Goal: Find specific page/section: Find specific page/section

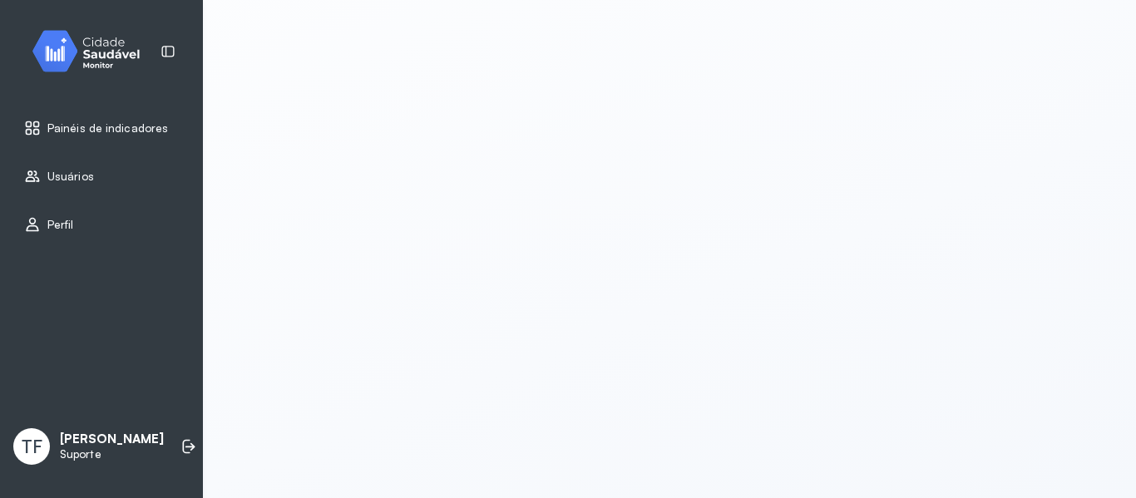
click at [113, 44] on img at bounding box center [92, 51] width 150 height 49
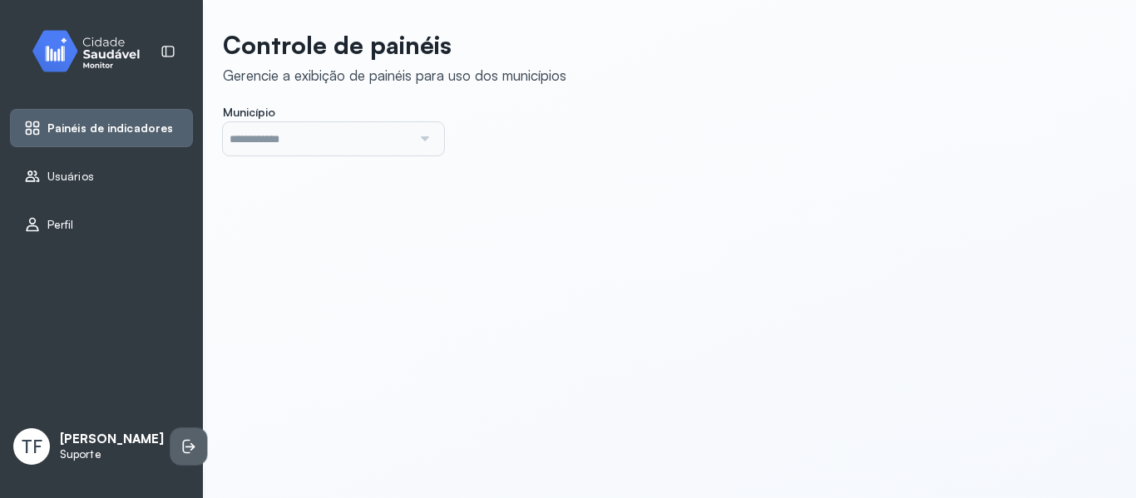
click at [185, 445] on icon at bounding box center [190, 446] width 10 height 7
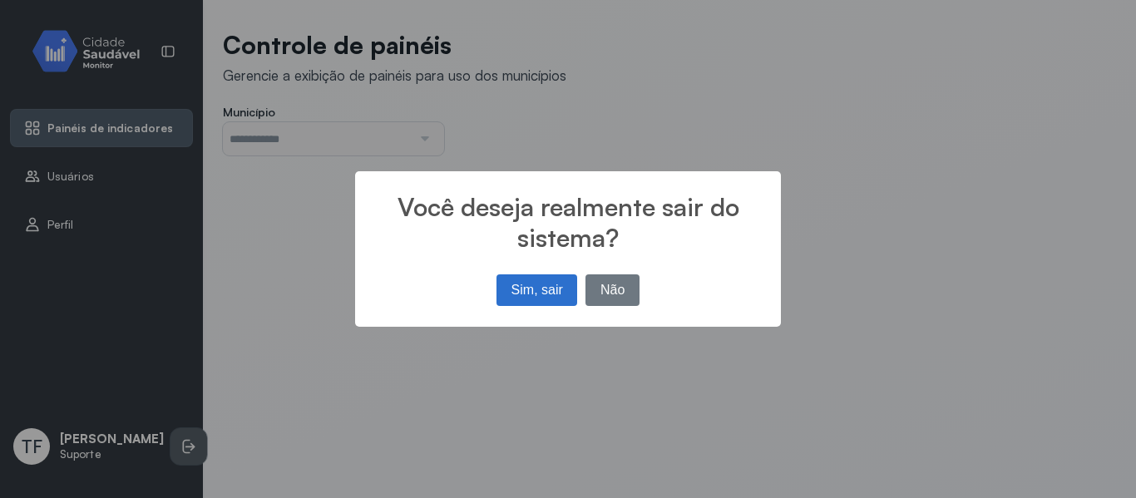
type input "*******"
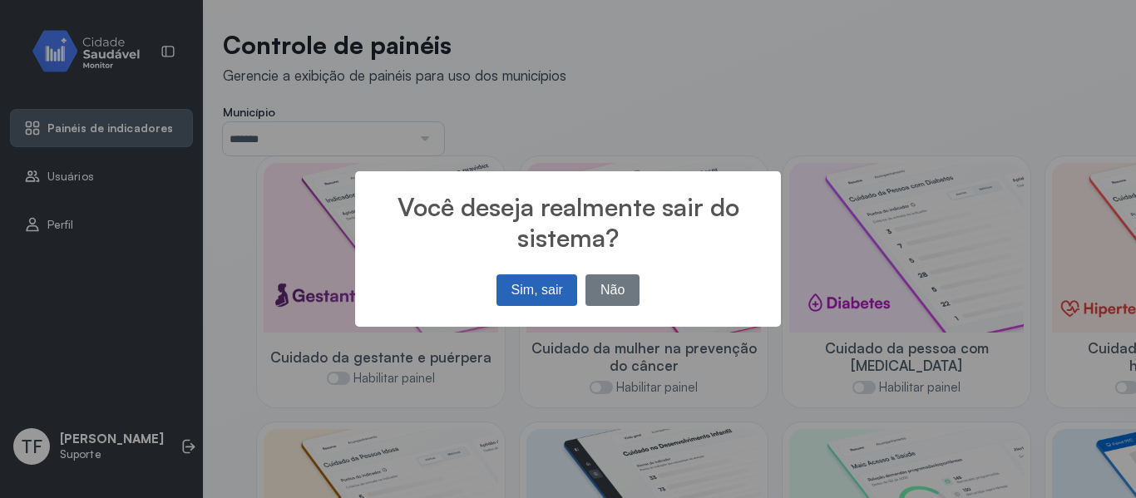
click at [534, 288] on button "Sim, sair" at bounding box center [536, 290] width 81 height 32
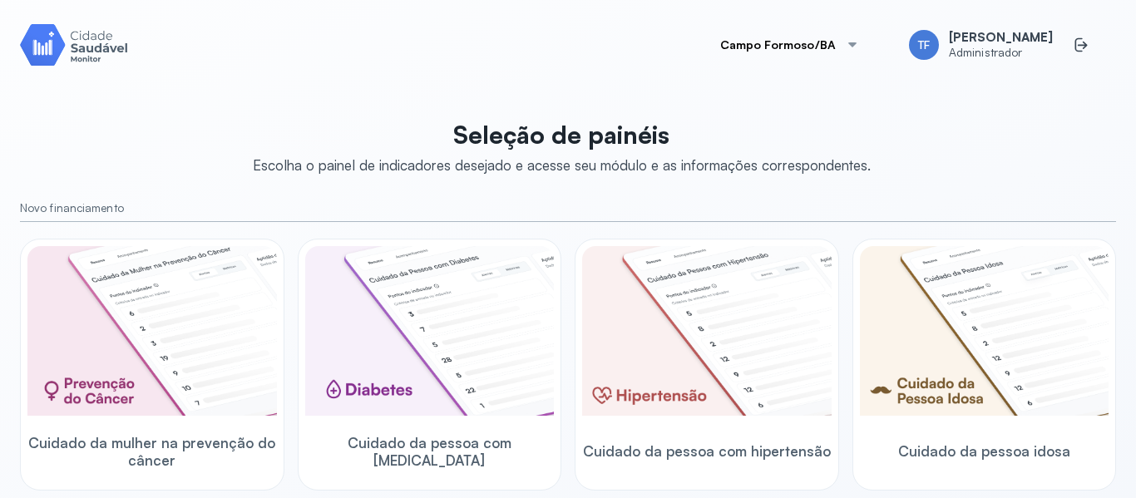
click at [801, 39] on button "Campo Formoso/BA" at bounding box center [789, 44] width 179 height 33
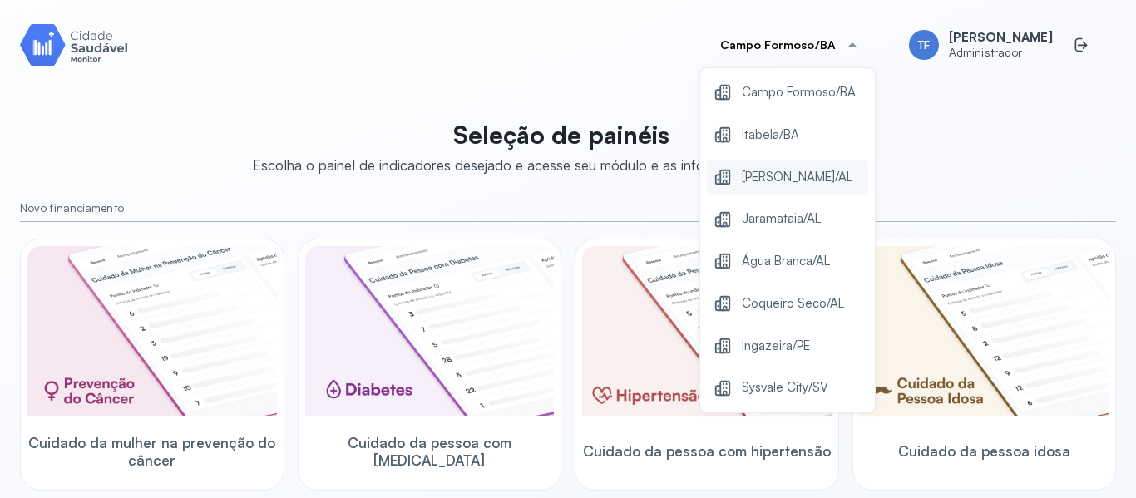
click at [796, 179] on span "[PERSON_NAME]/AL" at bounding box center [797, 177] width 111 height 22
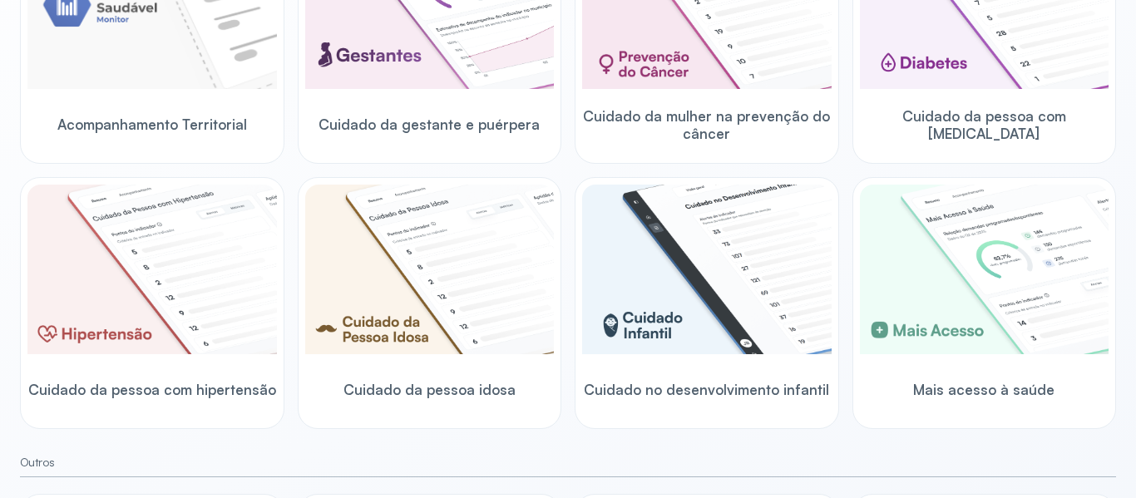
scroll to position [326, 0]
click at [565, 164] on div "Acompanhamento Territorial Cuidado da gestante e puérpera Cuidado da mulher na …" at bounding box center [568, 171] width 1096 height 517
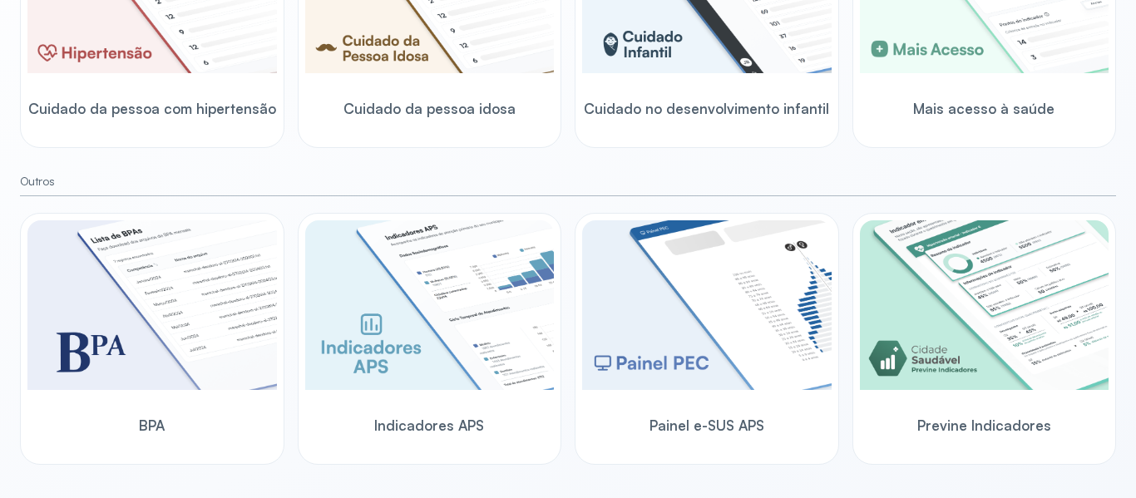
scroll to position [0, 0]
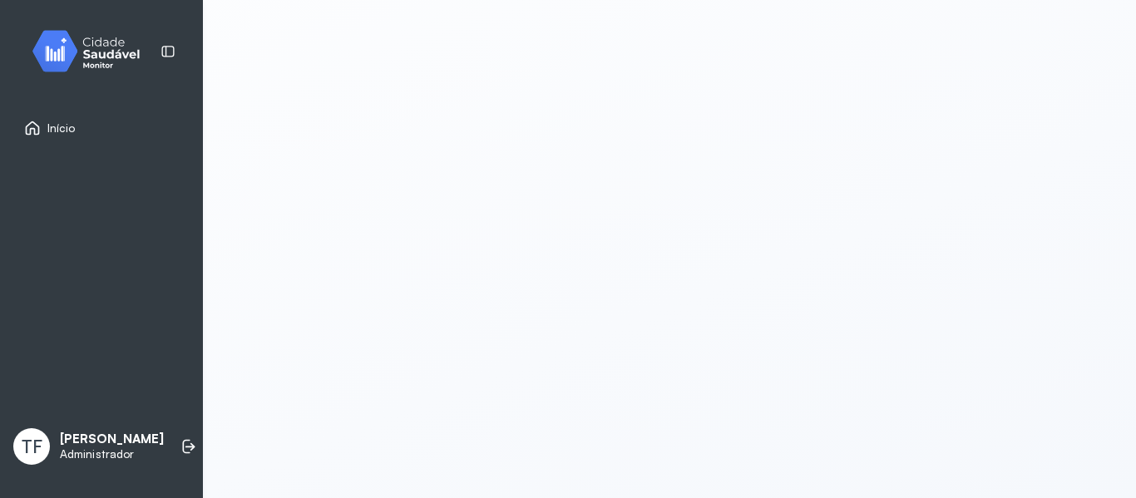
click at [116, 35] on img at bounding box center [92, 51] width 150 height 49
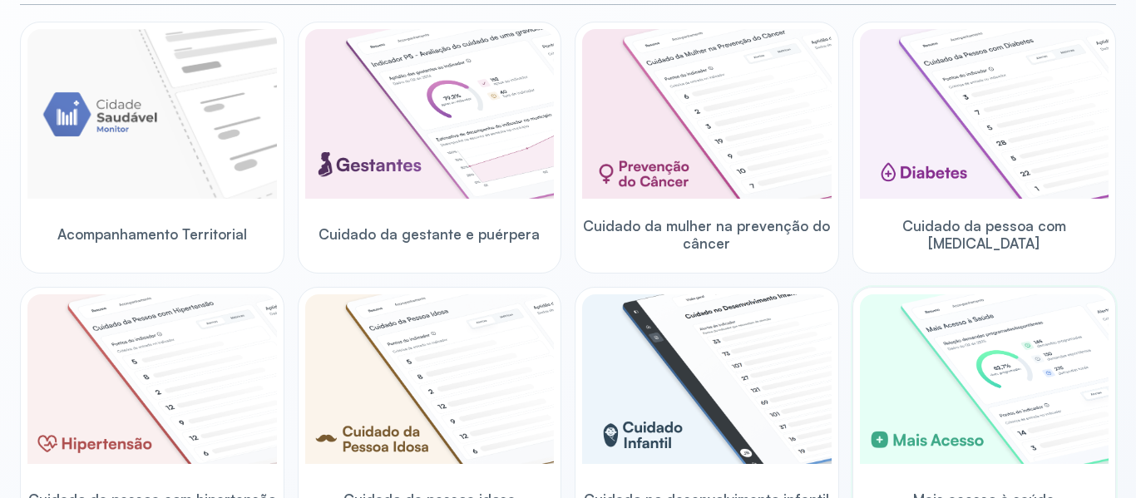
scroll to position [216, 0]
click at [560, 273] on div "Acompanhamento Territorial Cuidado da gestante e puérpera Cuidado da mulher na …" at bounding box center [568, 280] width 1096 height 517
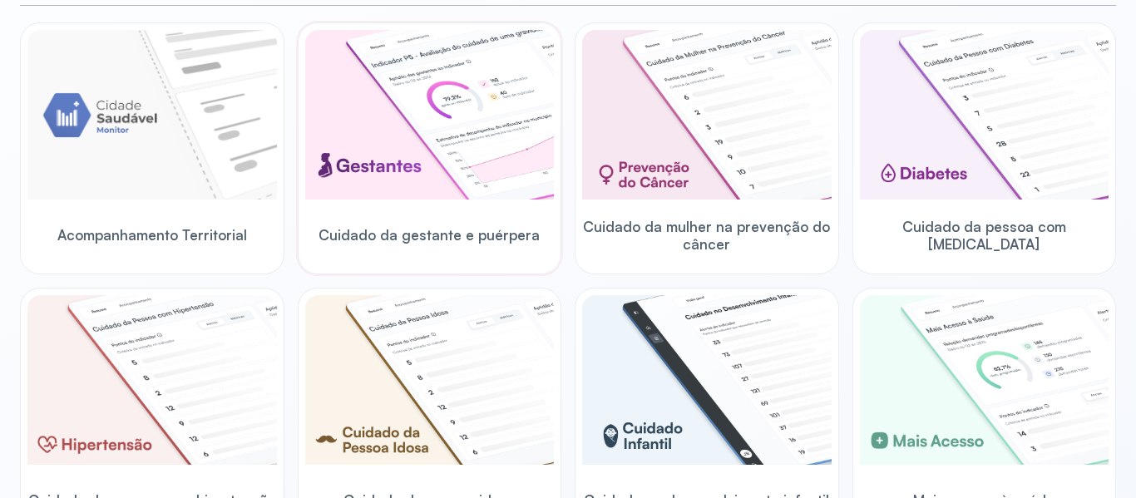
click at [499, 232] on span "Cuidado da gestante e puérpera" at bounding box center [428, 234] width 221 height 17
